Goal: Information Seeking & Learning: Check status

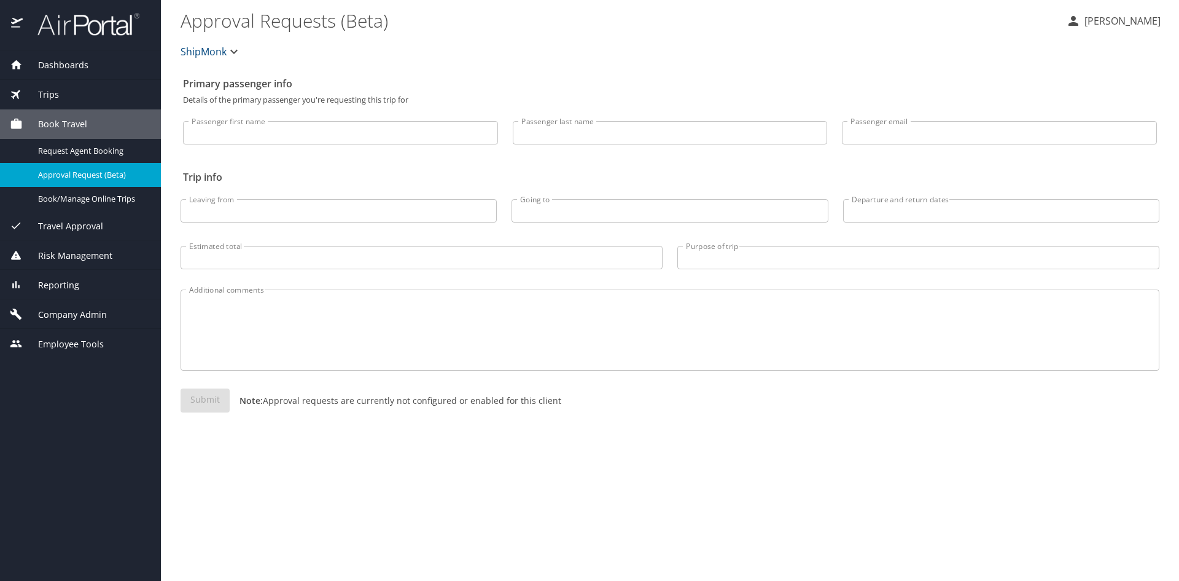
click at [47, 93] on span "Trips" at bounding box center [41, 95] width 36 height 14
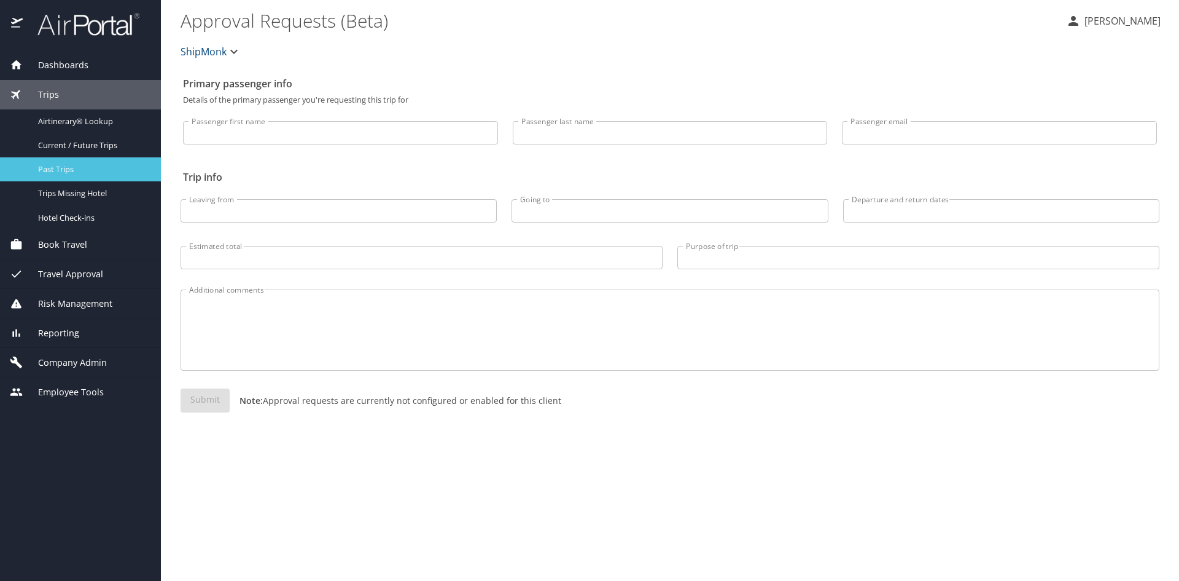
click at [53, 171] on span "Past Trips" at bounding box center [92, 169] width 108 height 12
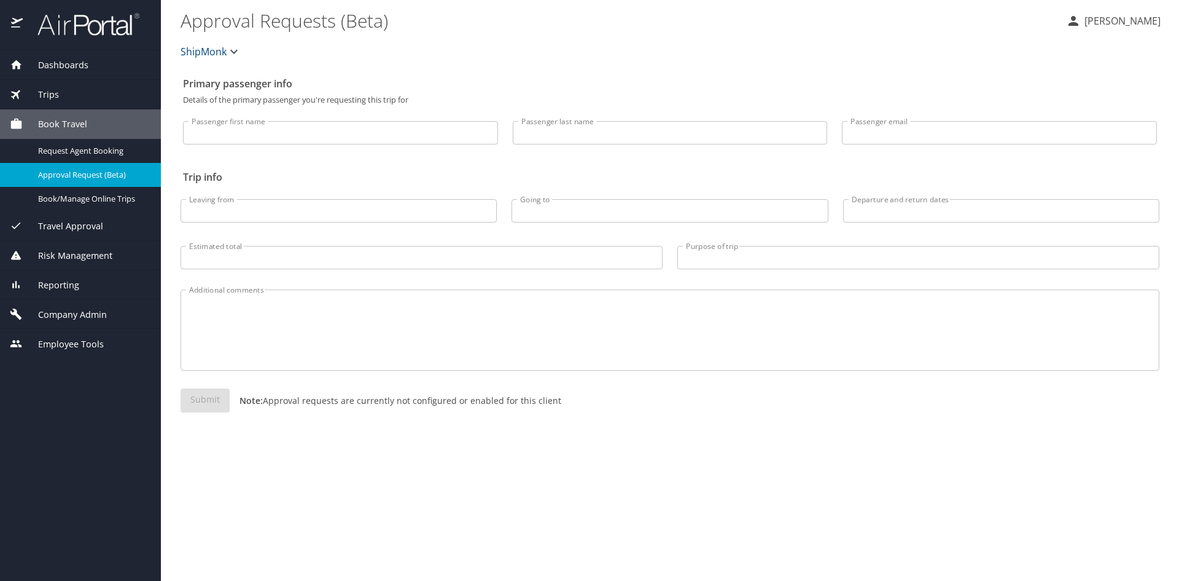
click at [61, 93] on div "Trips" at bounding box center [80, 95] width 141 height 14
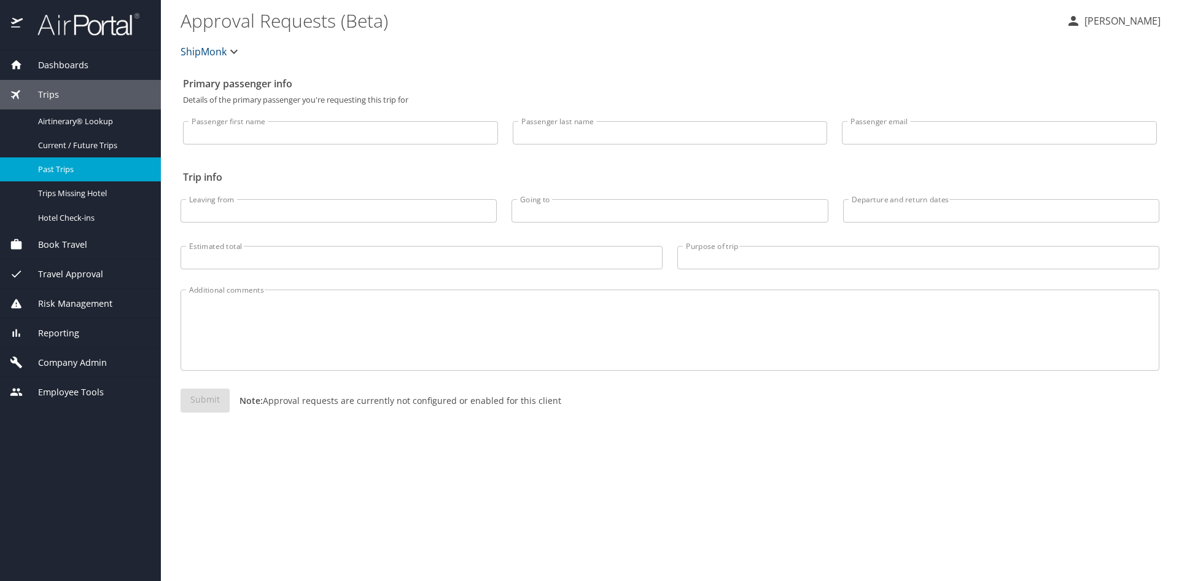
click at [66, 167] on span "Past Trips" at bounding box center [92, 169] width 108 height 12
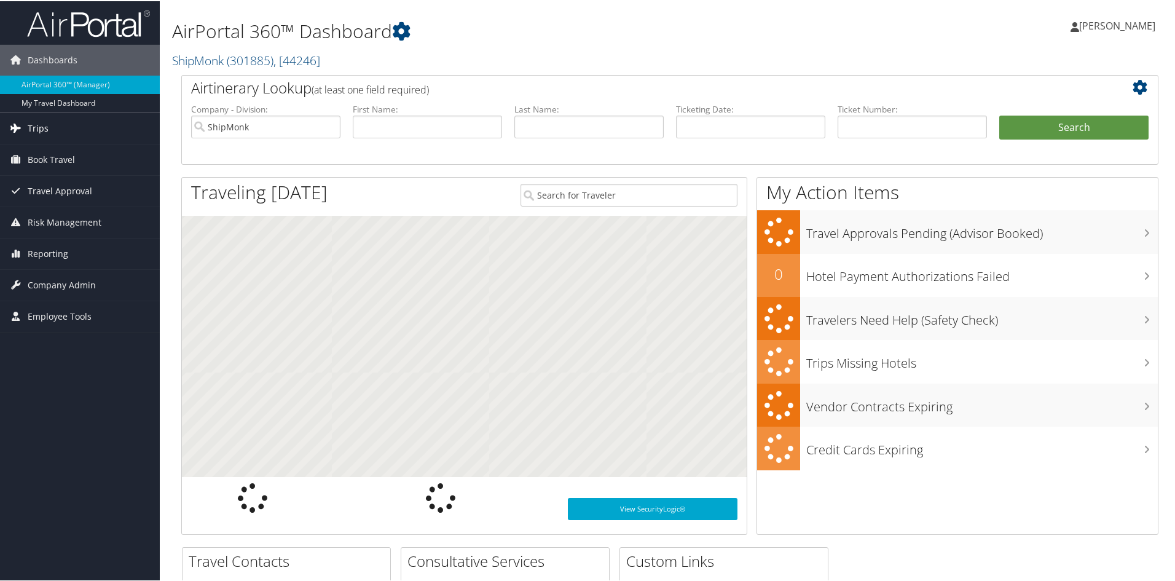
click at [48, 123] on link "Trips" at bounding box center [80, 127] width 160 height 31
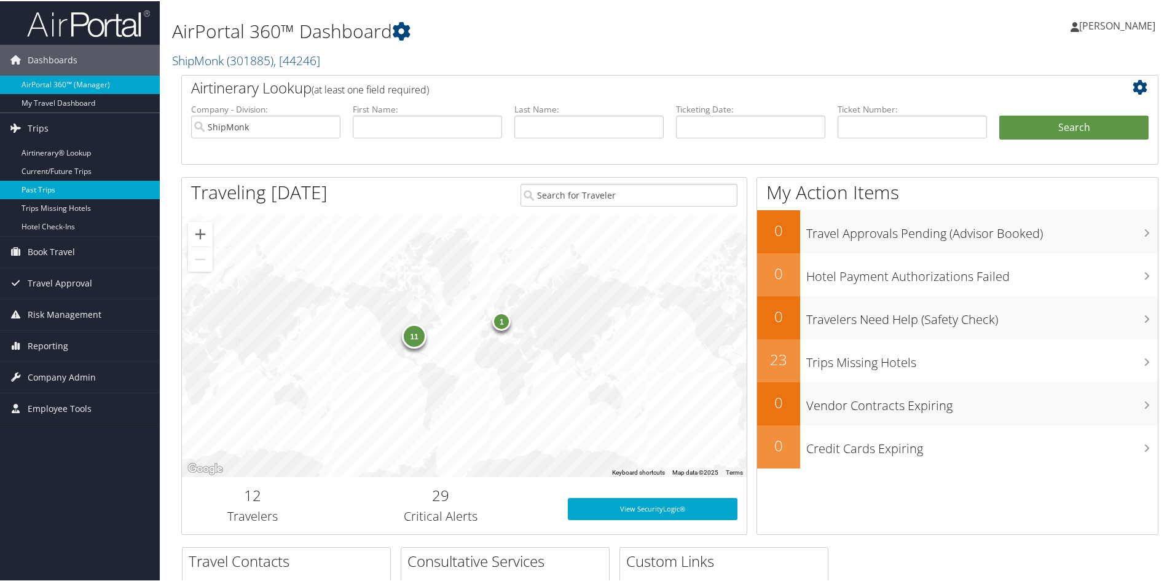
click at [49, 183] on link "Past Trips" at bounding box center [80, 188] width 160 height 18
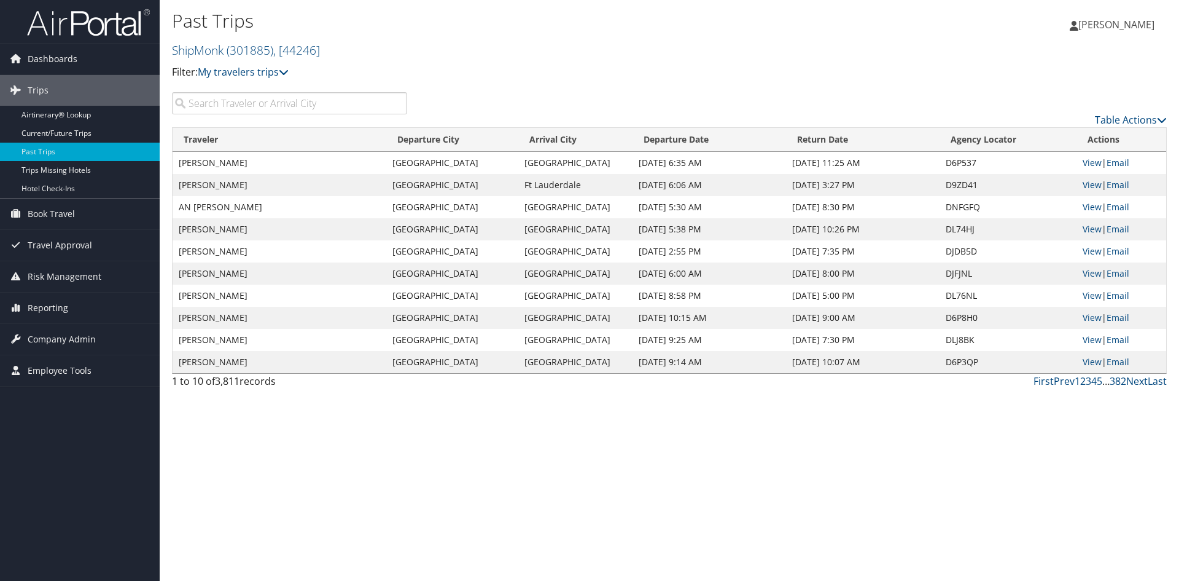
click at [272, 106] on input "search" at bounding box center [289, 103] width 235 height 22
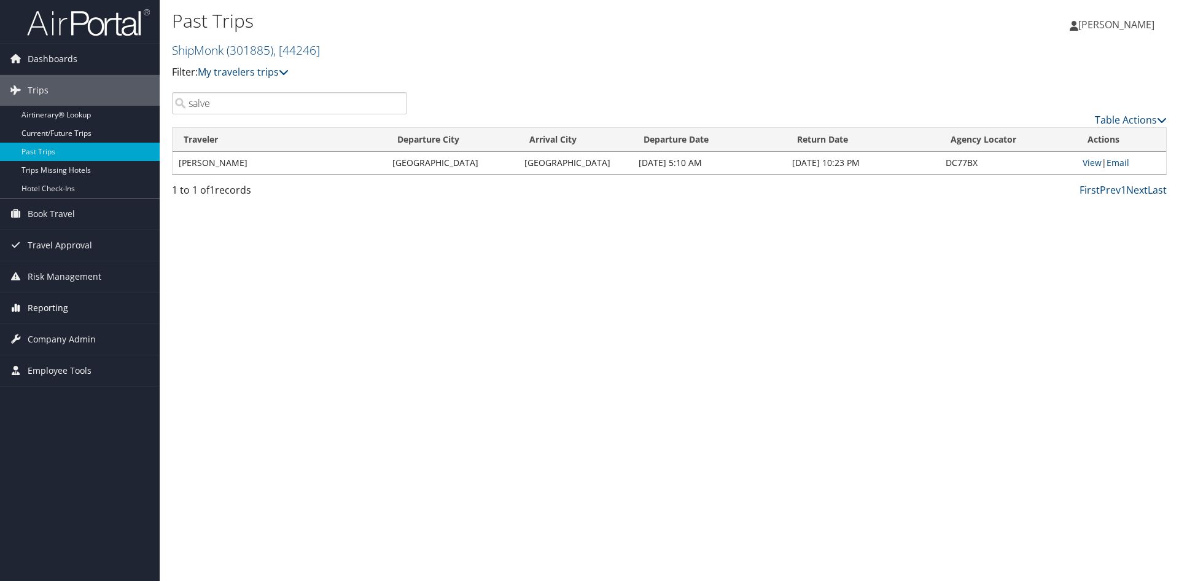
type input "salve"
